Goal: Task Accomplishment & Management: Use online tool/utility

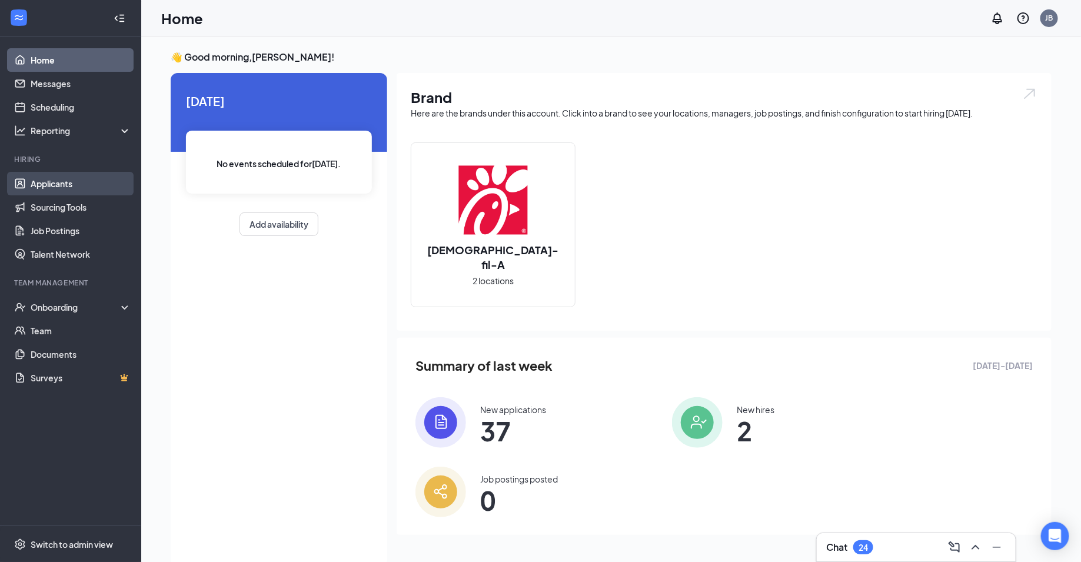
click at [96, 185] on link "Applicants" at bounding box center [81, 184] width 101 height 24
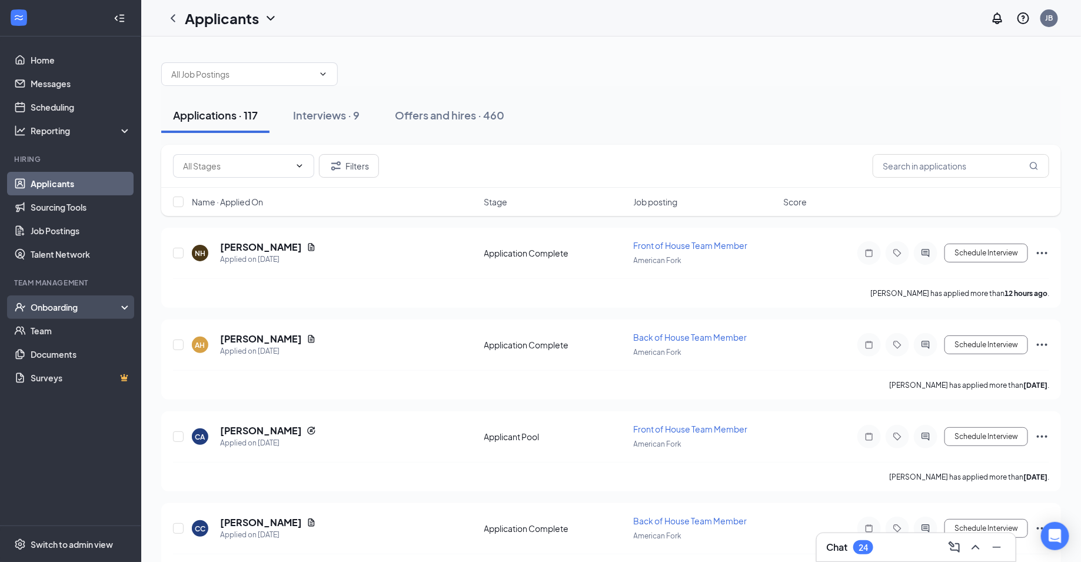
click at [54, 304] on div "Onboarding" at bounding box center [76, 307] width 91 height 12
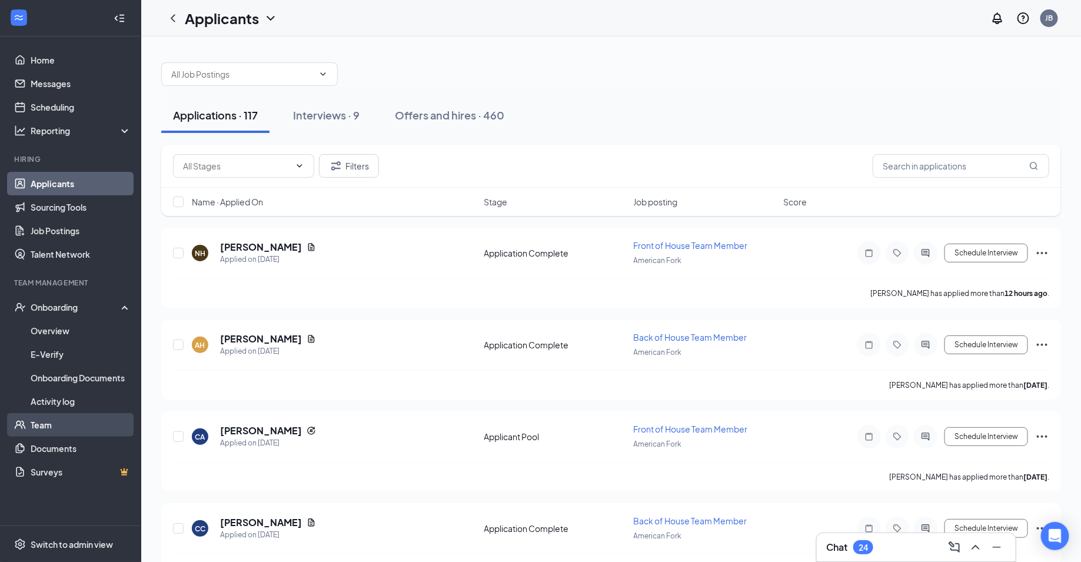
click at [52, 428] on link "Team" at bounding box center [81, 425] width 101 height 24
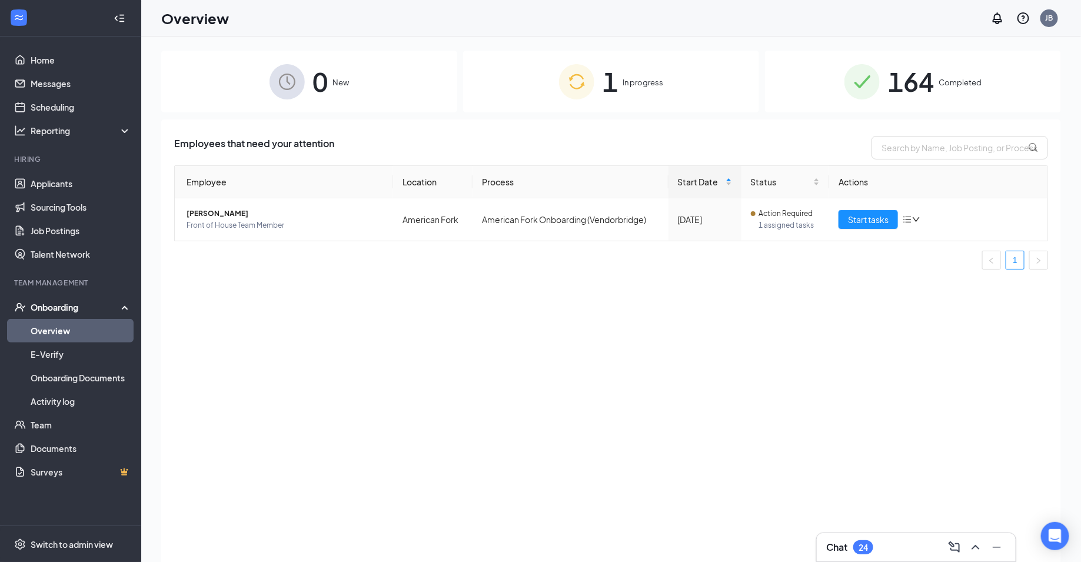
click at [620, 59] on div "1 In progress" at bounding box center [611, 82] width 296 height 62
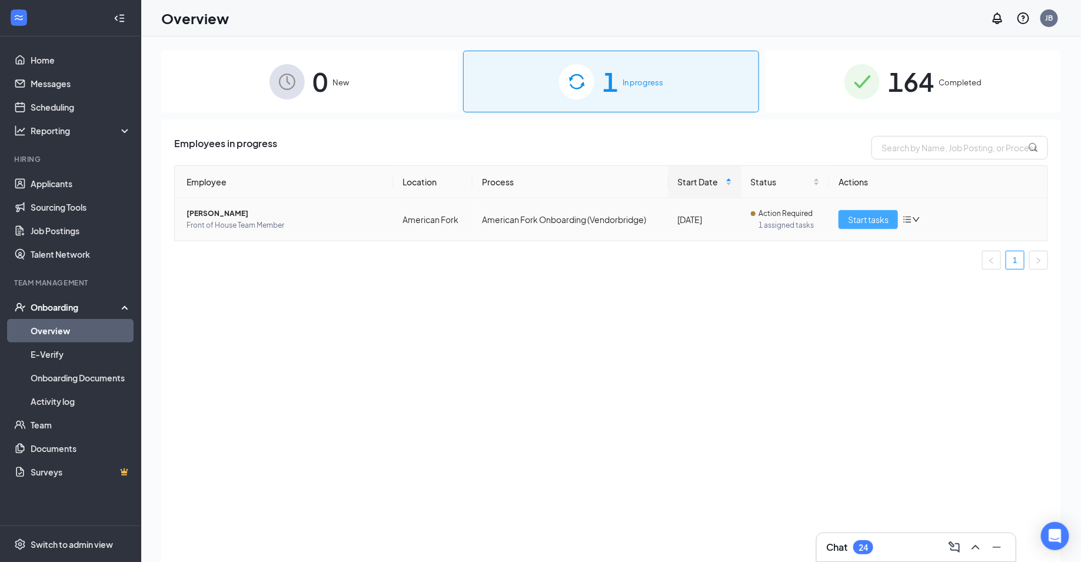
click at [872, 222] on span "Start tasks" at bounding box center [868, 219] width 41 height 13
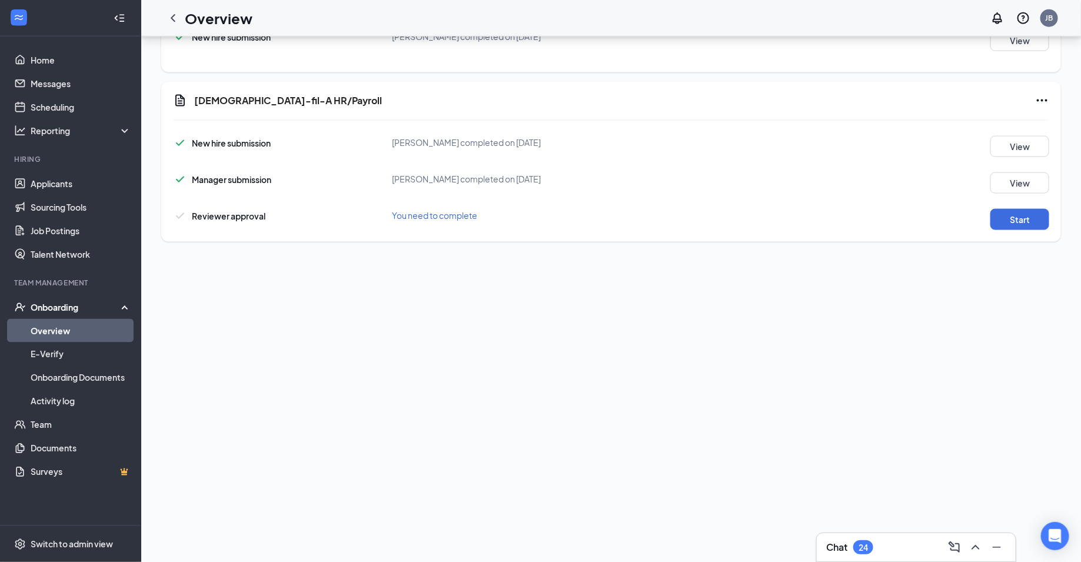
scroll to position [298, 0]
click at [1018, 221] on button "Start" at bounding box center [1019, 220] width 59 height 21
